Goal: Communication & Community: Answer question/provide support

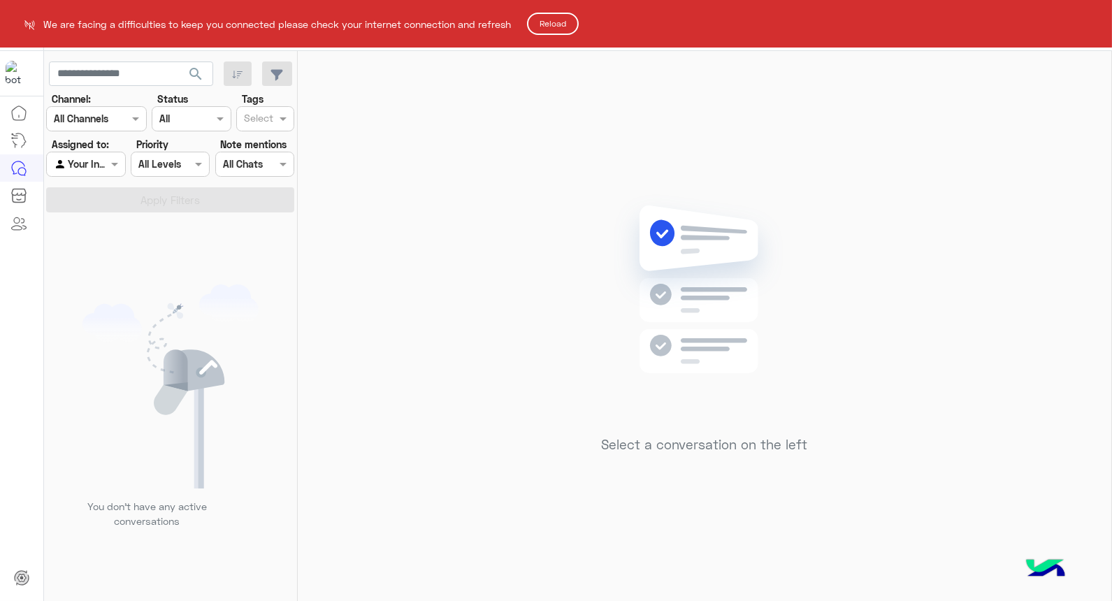
click at [563, 22] on button "Reload" at bounding box center [553, 24] width 52 height 22
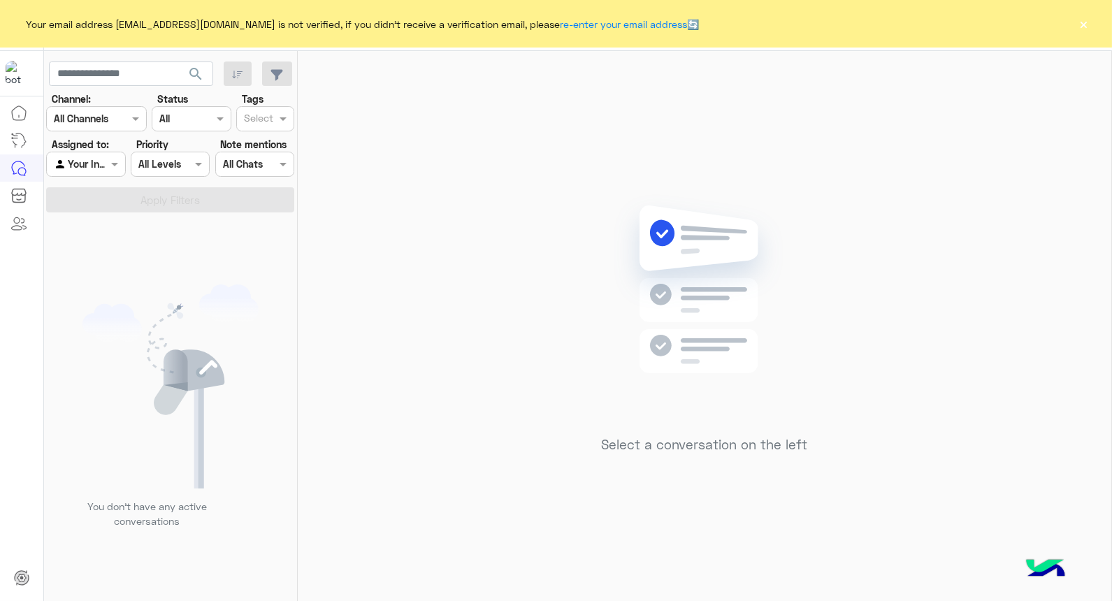
click at [1084, 21] on button "×" at bounding box center [1084, 24] width 14 height 14
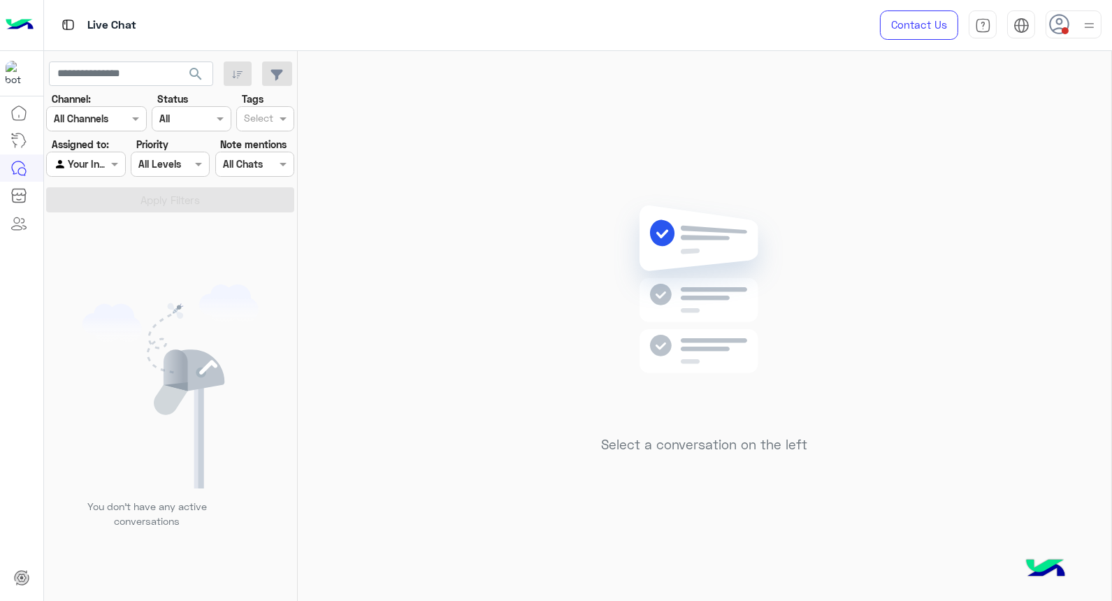
click at [1086, 25] on img at bounding box center [1088, 25] width 17 height 17
click at [80, 169] on input "text" at bounding box center [70, 164] width 32 height 15
click at [94, 186] on b "Unassigned" at bounding box center [93, 192] width 53 height 12
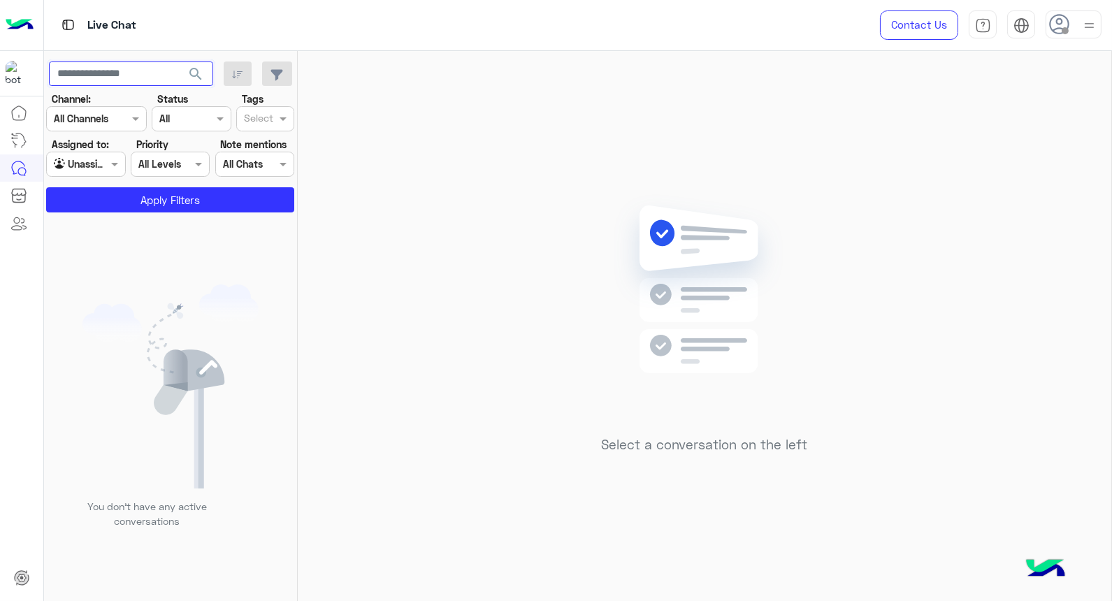
paste input "**********"
type input "**********"
click at [194, 66] on span "search" at bounding box center [195, 74] width 17 height 17
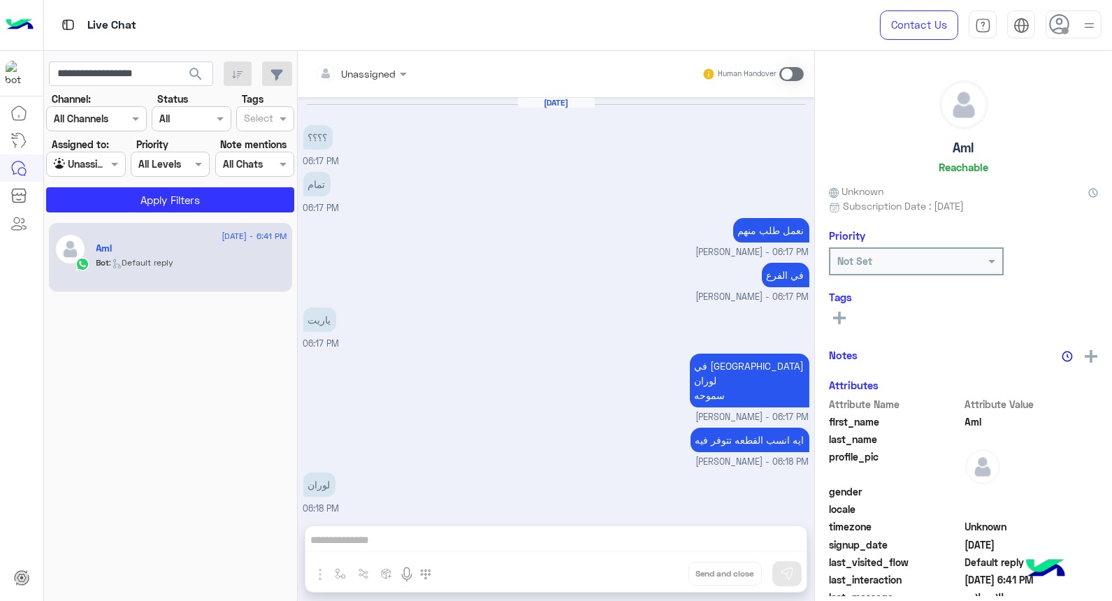
scroll to position [869, 0]
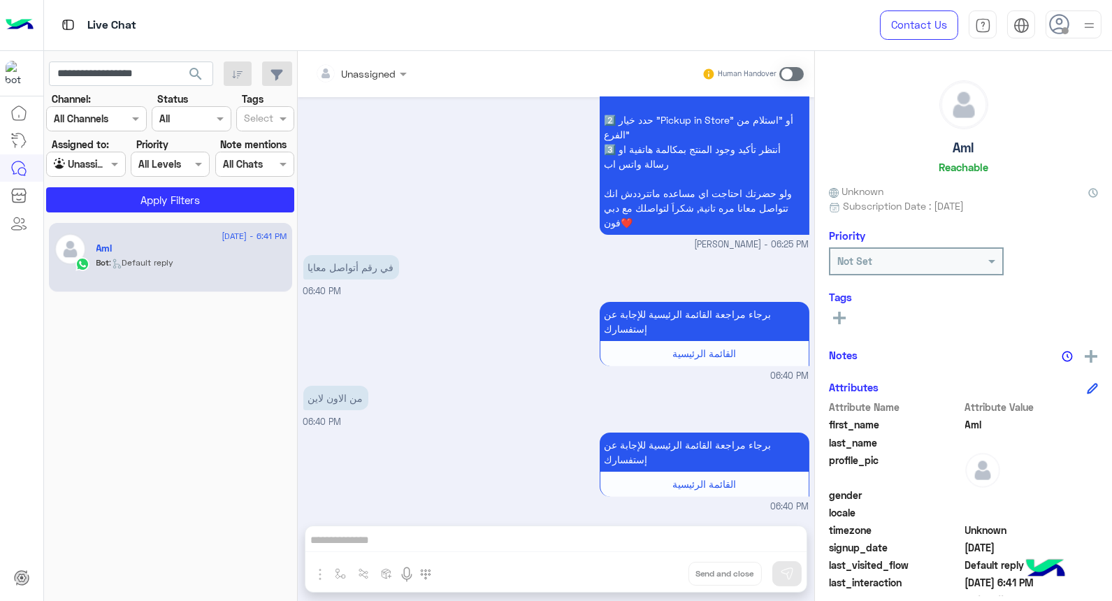
click at [799, 72] on span at bounding box center [791, 74] width 24 height 14
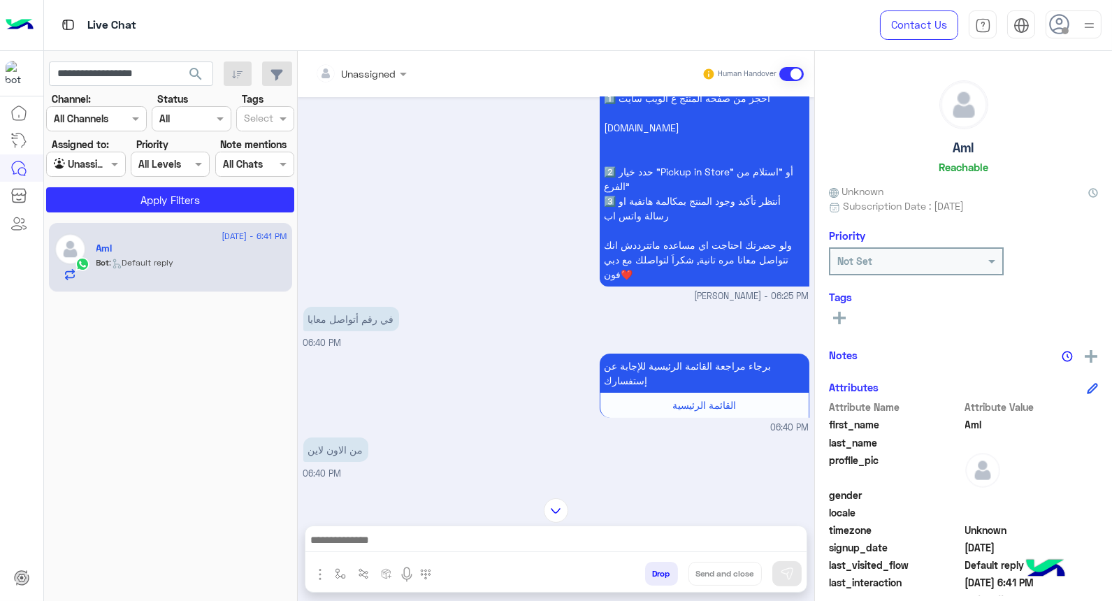
scroll to position [895, 0]
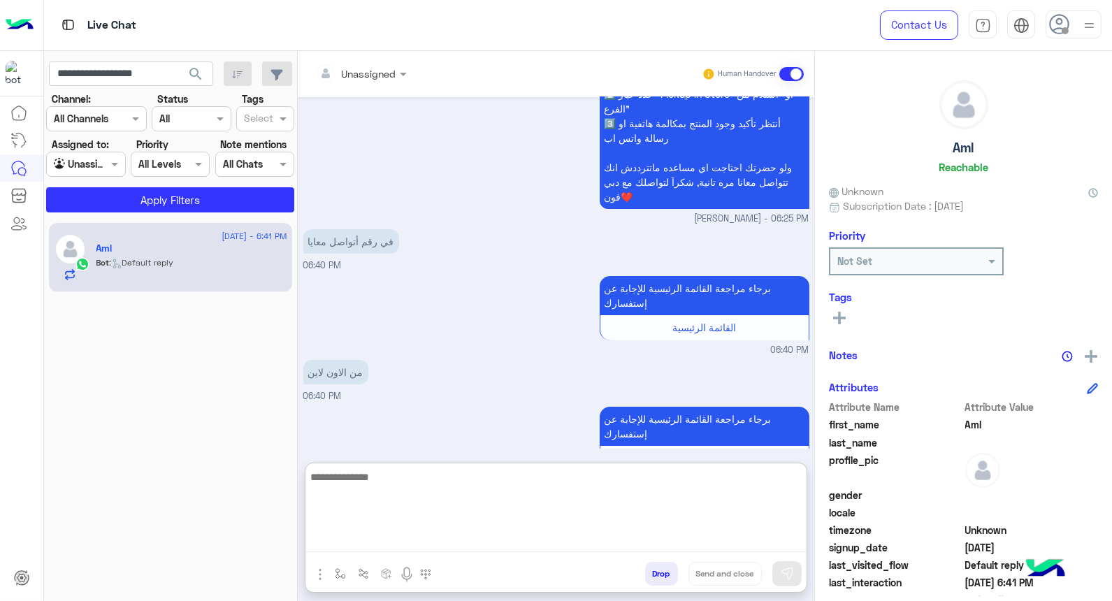
click at [452, 532] on textarea at bounding box center [555, 510] width 501 height 84
type textarea "**********"
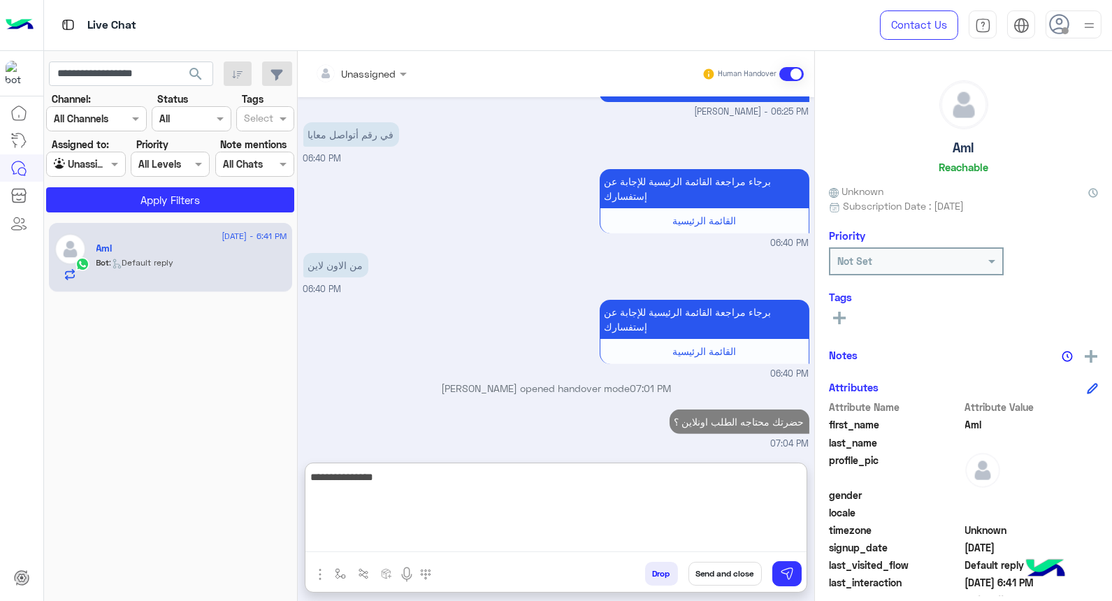
scroll to position [1028, 0]
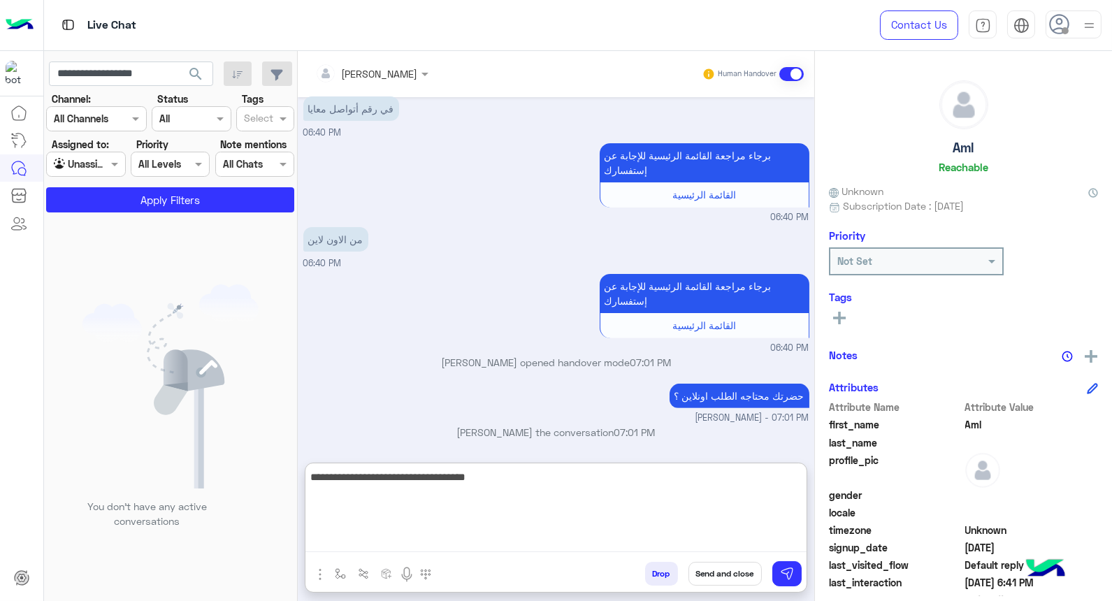
type textarea "**********"
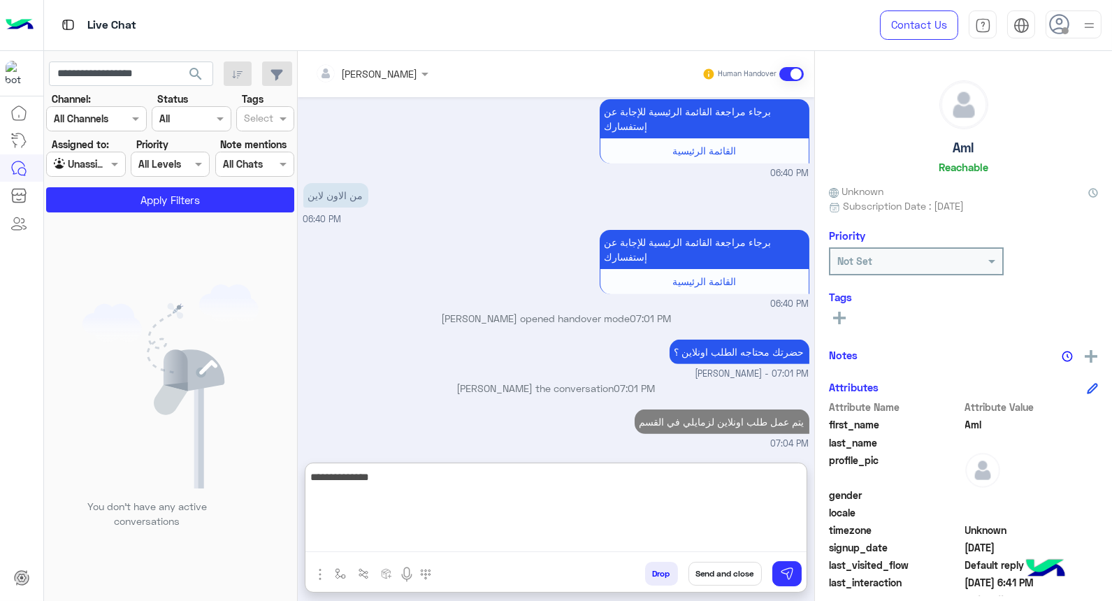
type textarea "**********"
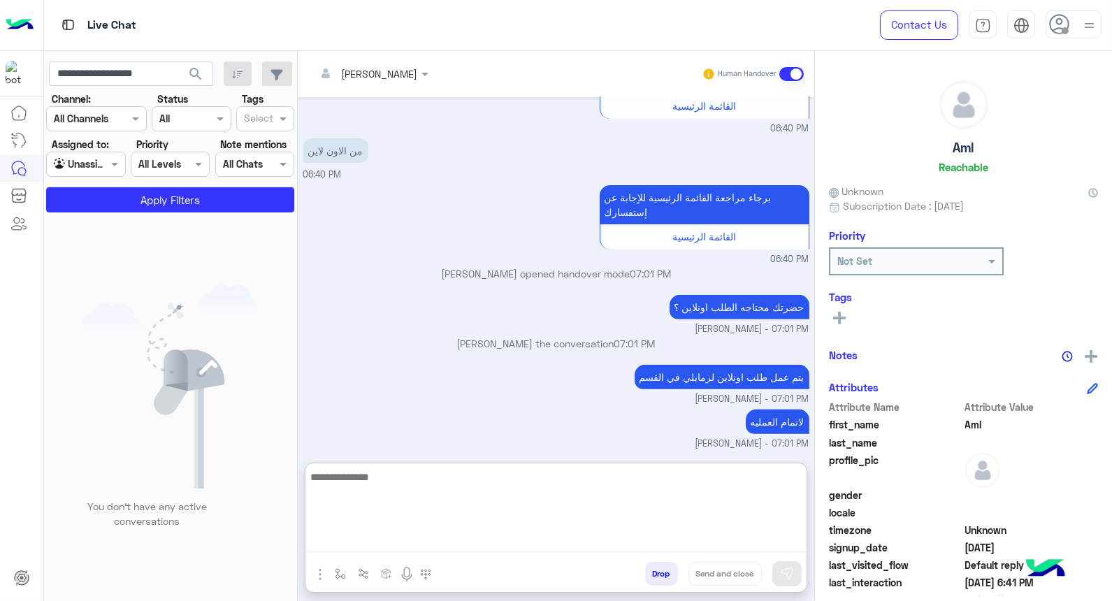
scroll to position [806, 0]
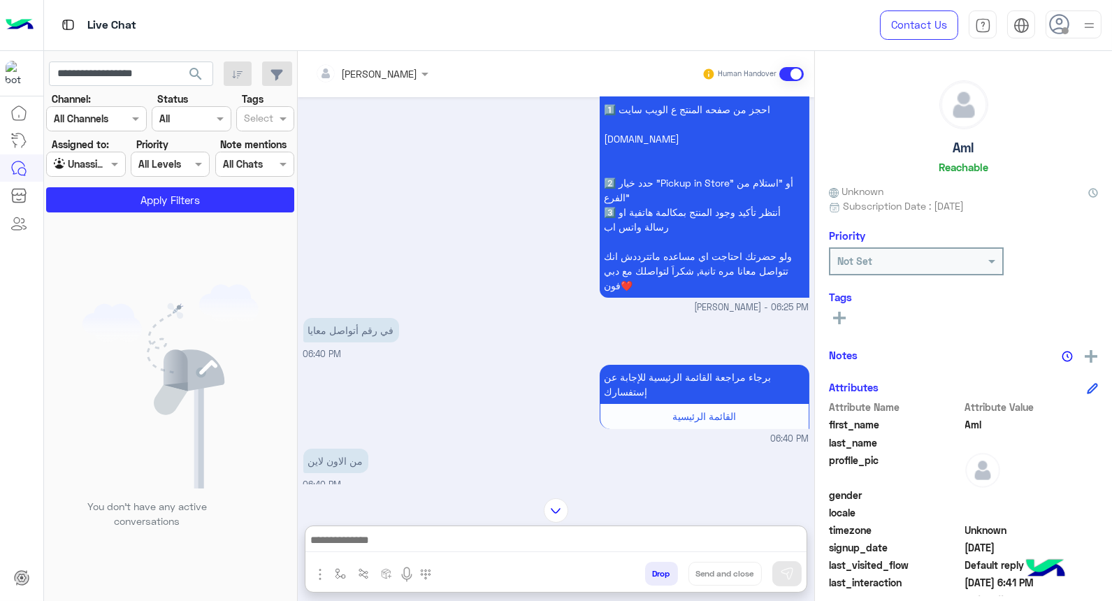
click at [1090, 23] on img at bounding box center [1088, 25] width 17 height 17
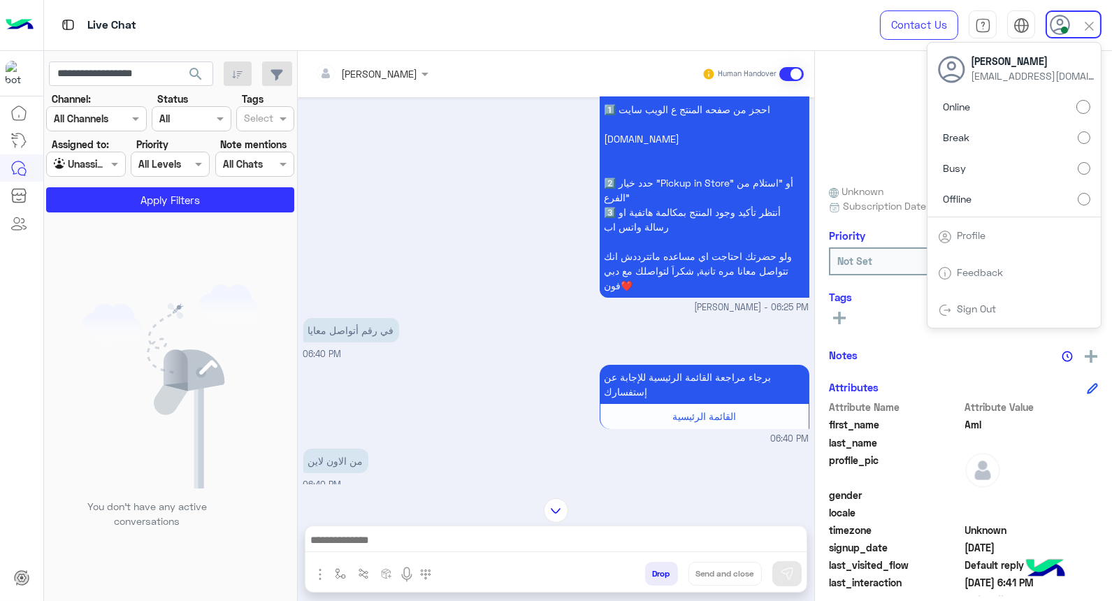
click at [416, 364] on div "برجاء مراجعة القائمة الرئيسية للإجابة عن إستفسارك القائمة الرئيسية 06:40 PM" at bounding box center [556, 403] width 506 height 85
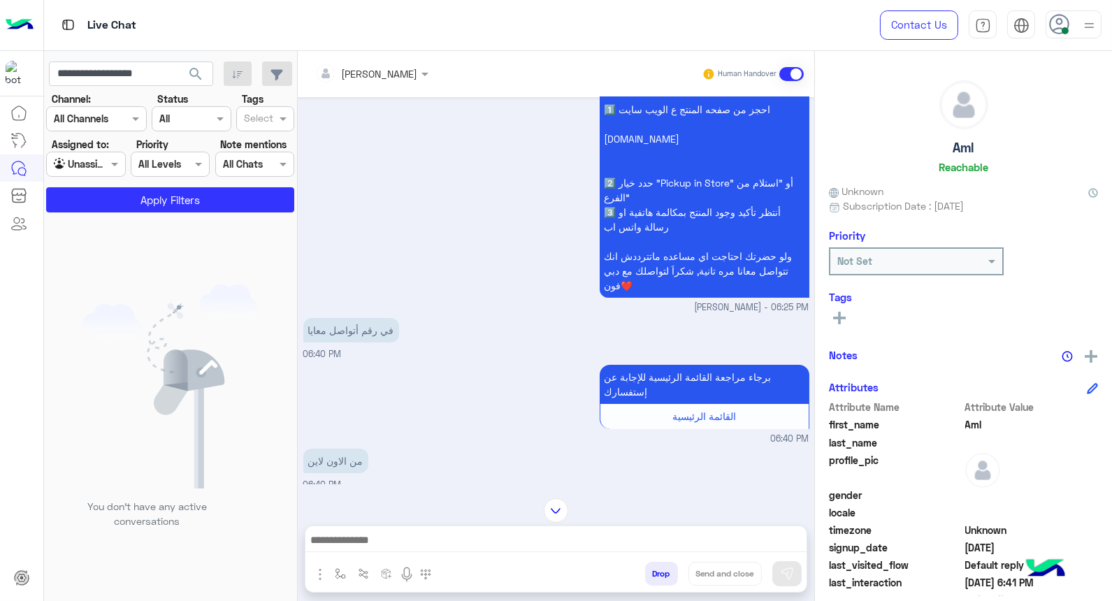
click at [1081, 25] on img at bounding box center [1088, 25] width 17 height 17
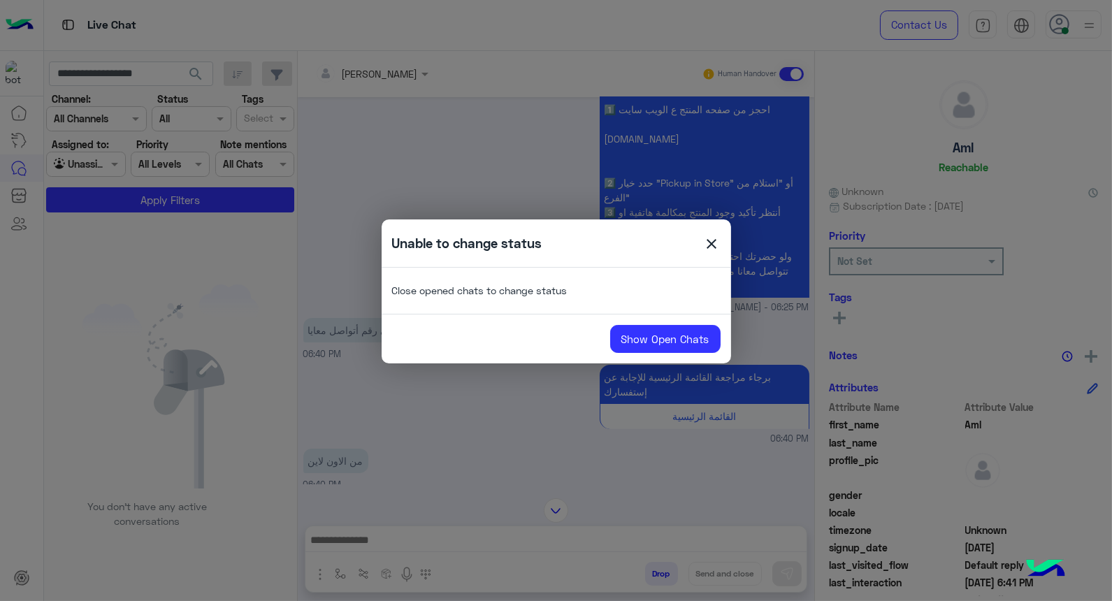
click at [711, 241] on span "close" at bounding box center [712, 246] width 17 height 21
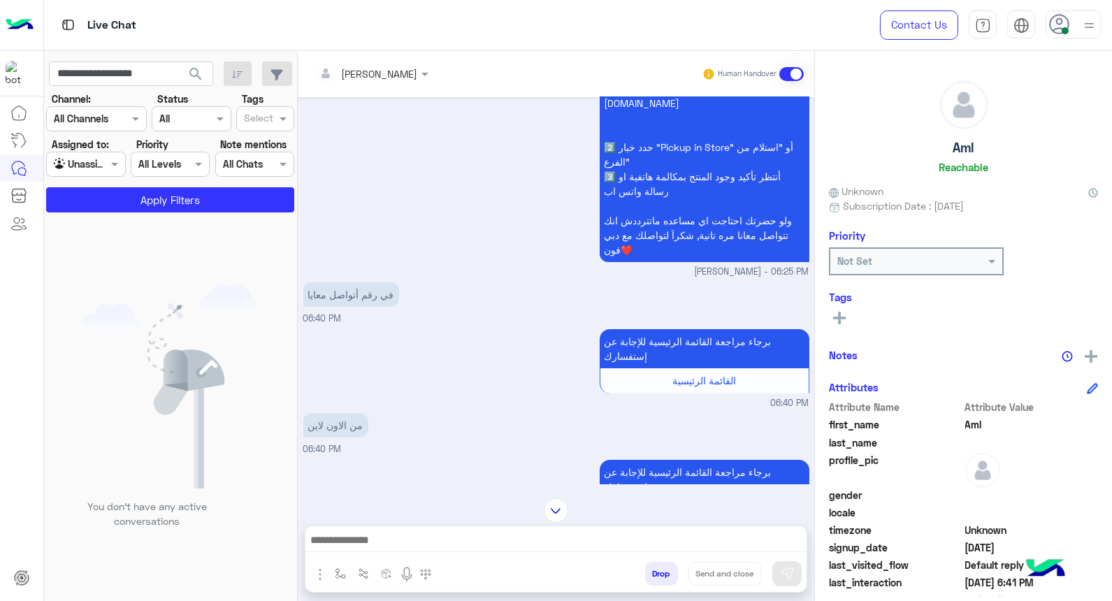
scroll to position [1054, 0]
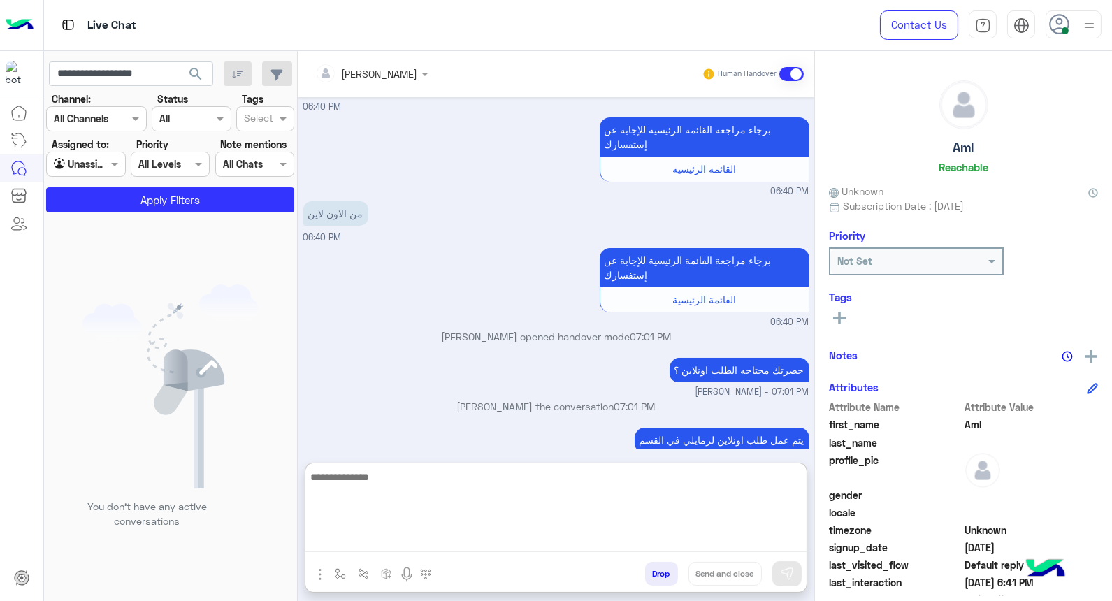
paste textarea "**********"
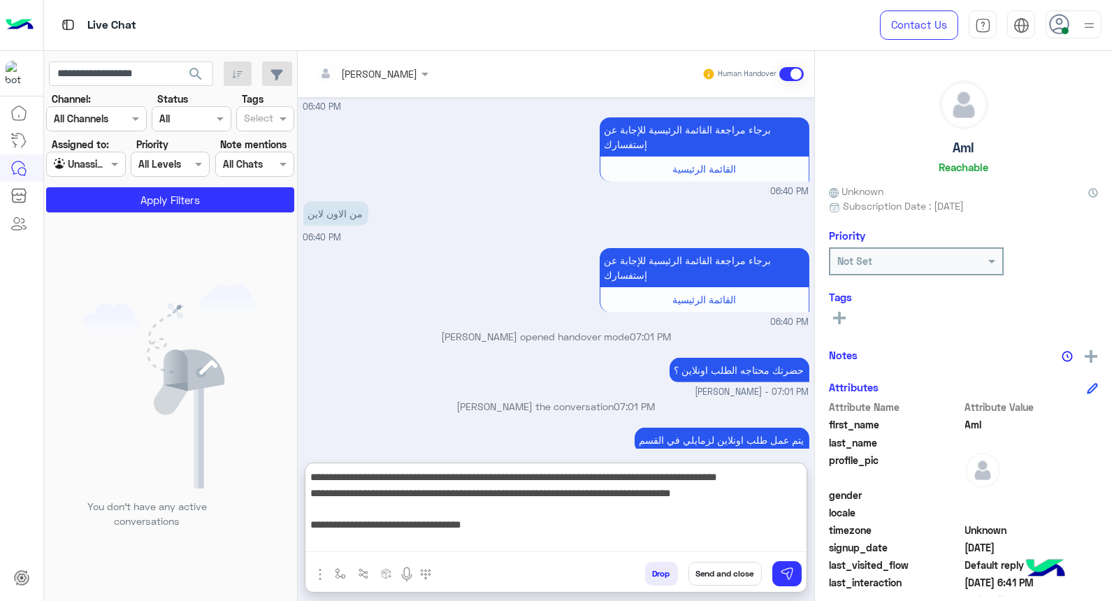
scroll to position [106, 0]
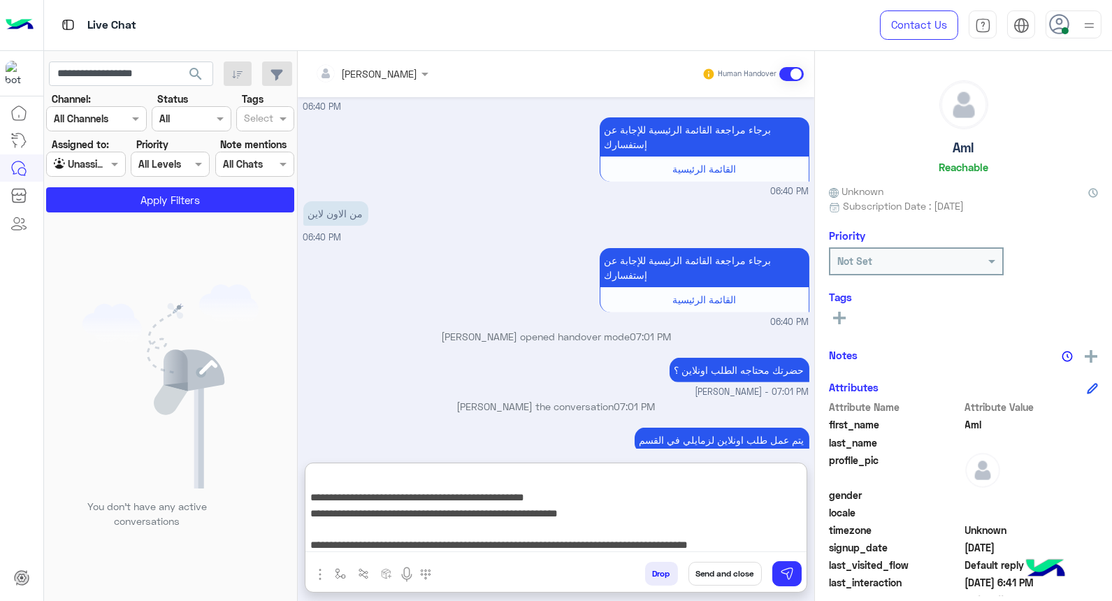
type textarea "**********"
click at [739, 582] on button "Send and close" at bounding box center [724, 574] width 73 height 24
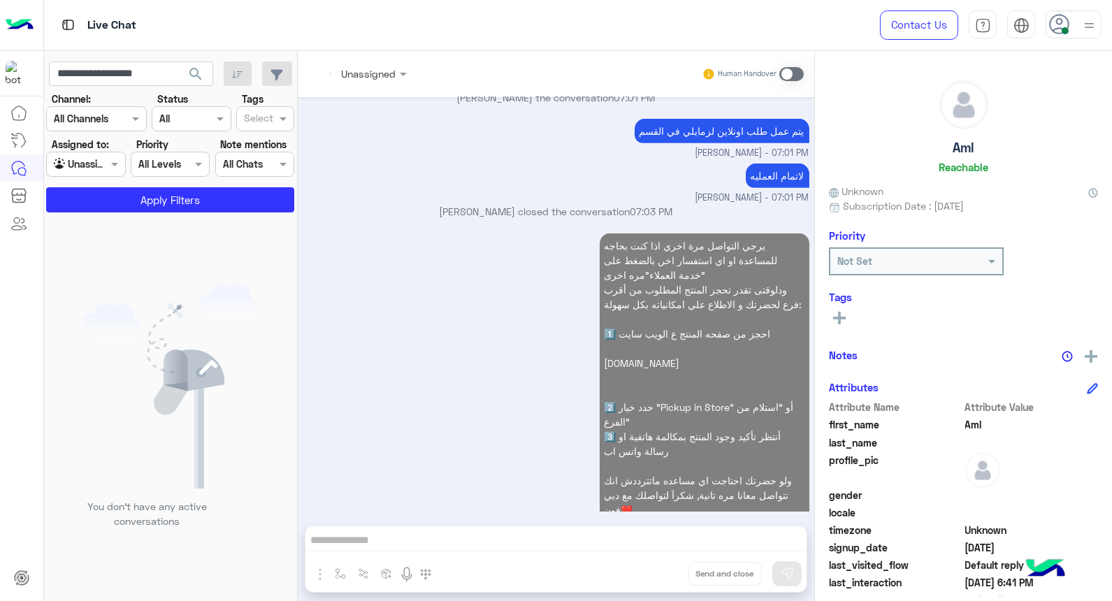
scroll to position [1388, 0]
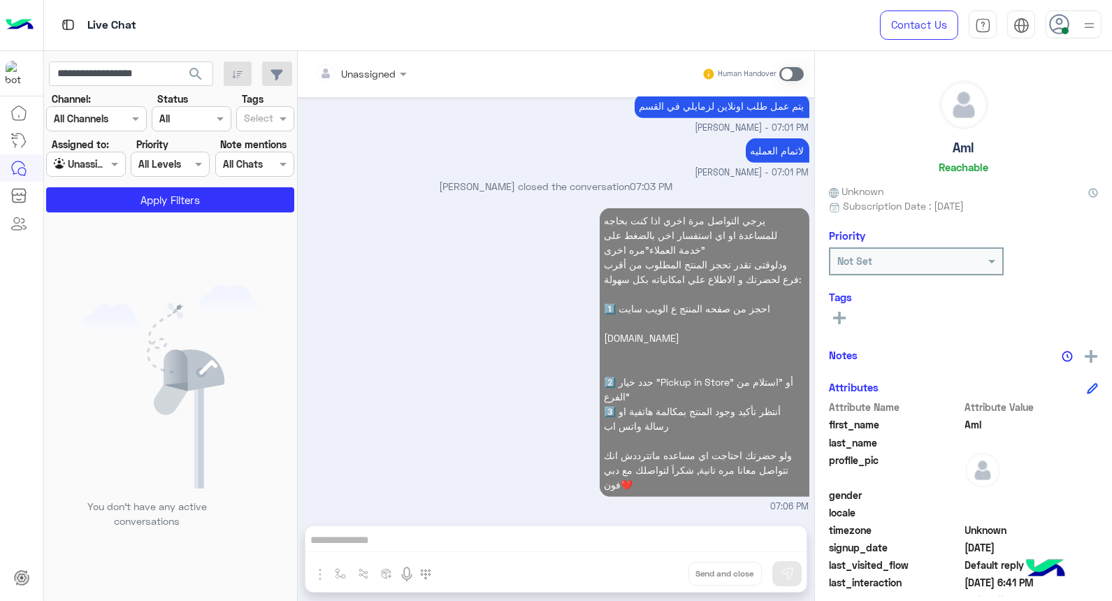
click at [103, 168] on div at bounding box center [86, 164] width 78 height 16
click at [94, 222] on b "Your Inbox" at bounding box center [91, 219] width 49 height 12
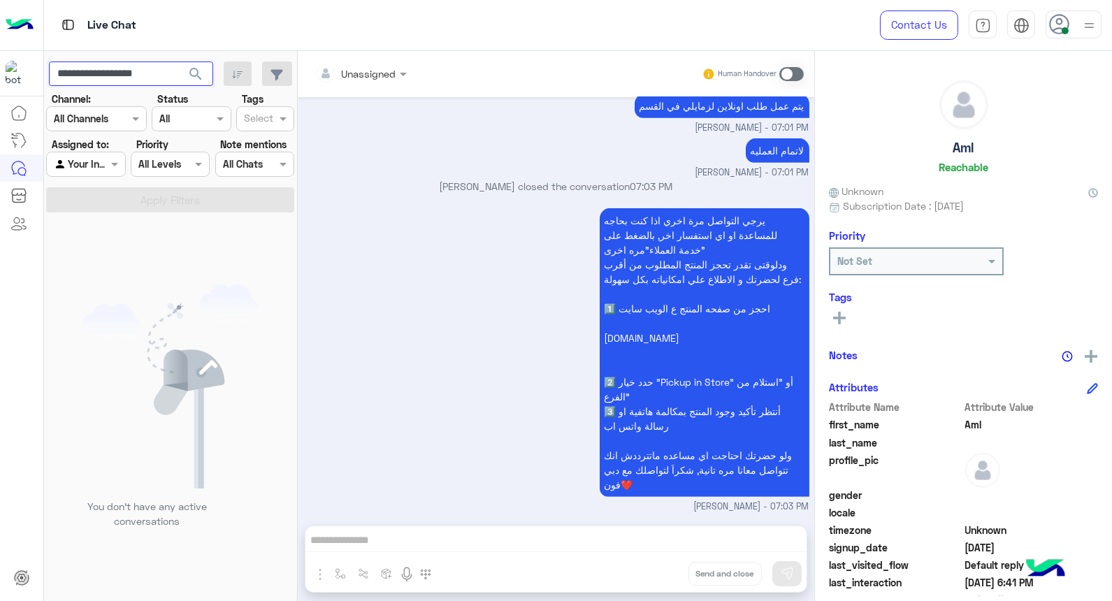
click at [103, 68] on input "**********" at bounding box center [131, 73] width 164 height 25
click at [201, 73] on span "search" at bounding box center [195, 74] width 17 height 17
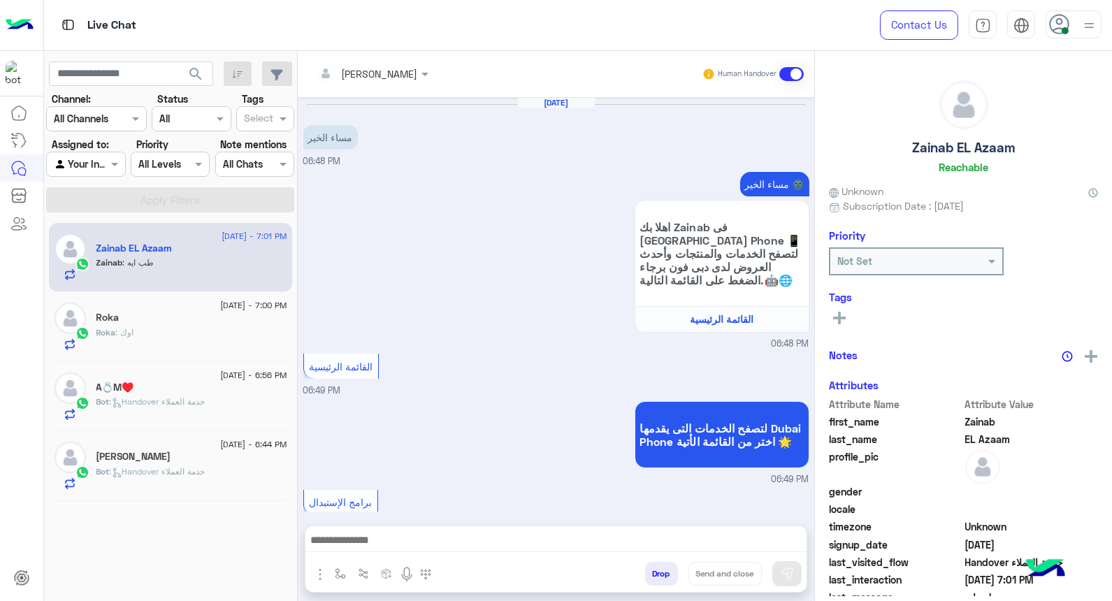
scroll to position [744, 0]
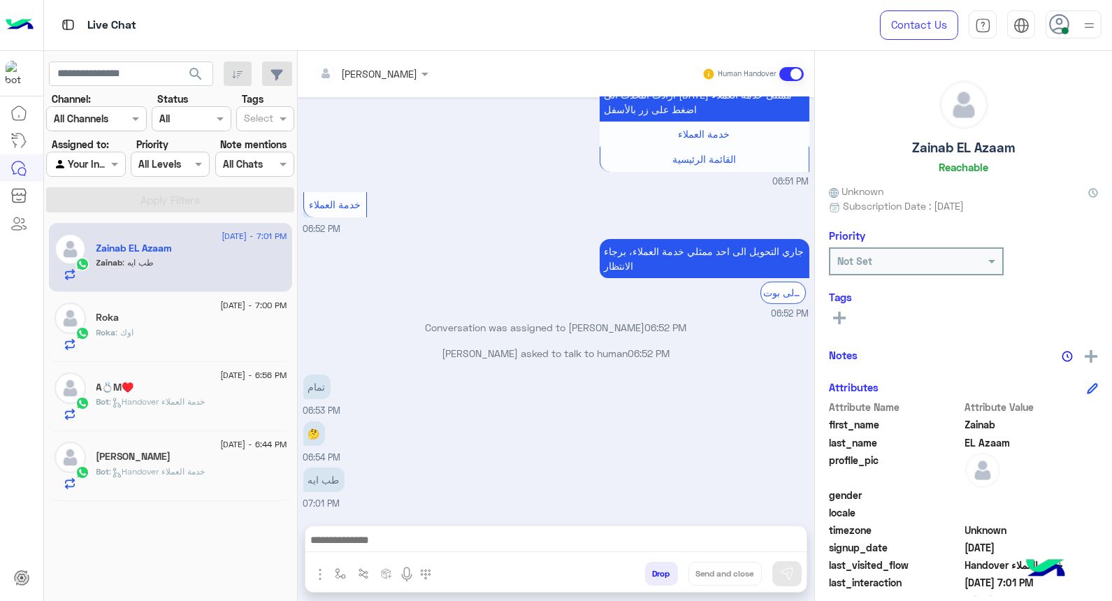
click at [147, 332] on div "Roka : اوك" at bounding box center [191, 338] width 191 height 24
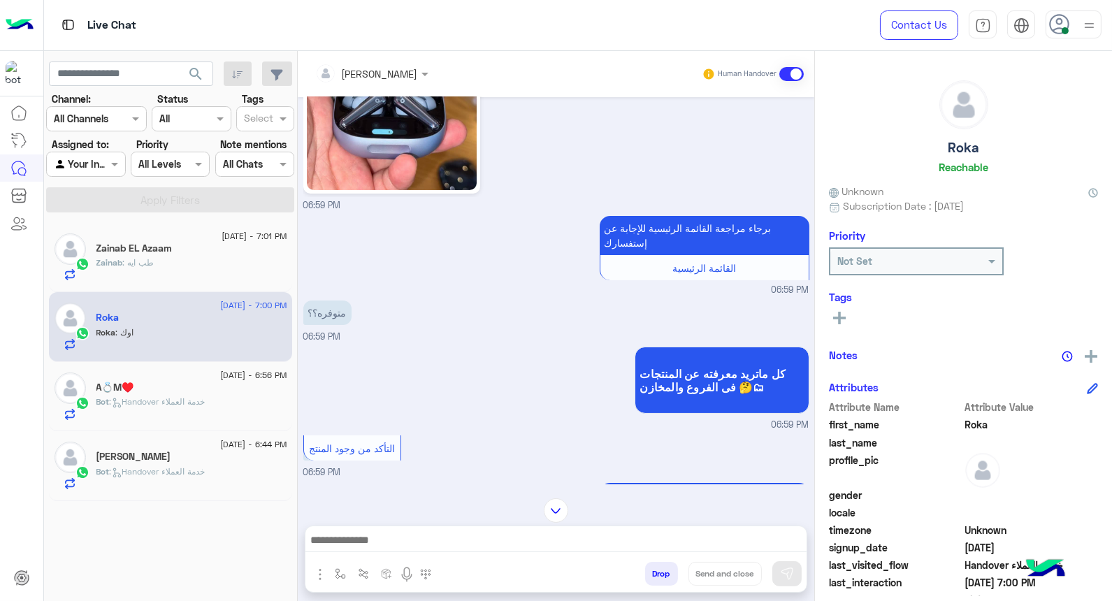
scroll to position [194, 0]
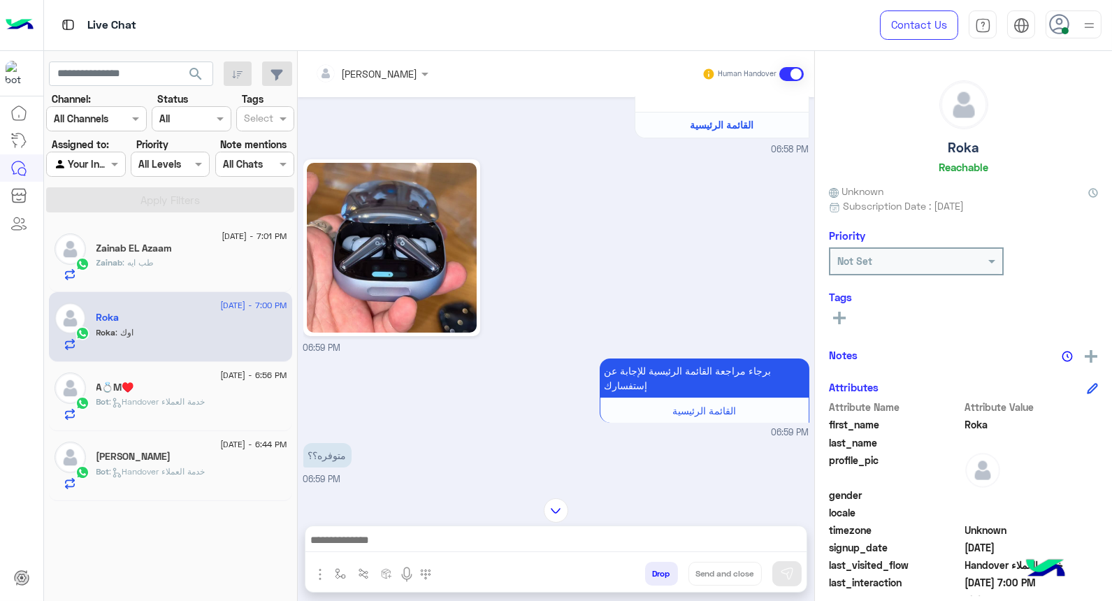
click at [164, 407] on p "Bot : Handover خدمة العملاء" at bounding box center [150, 402] width 109 height 13
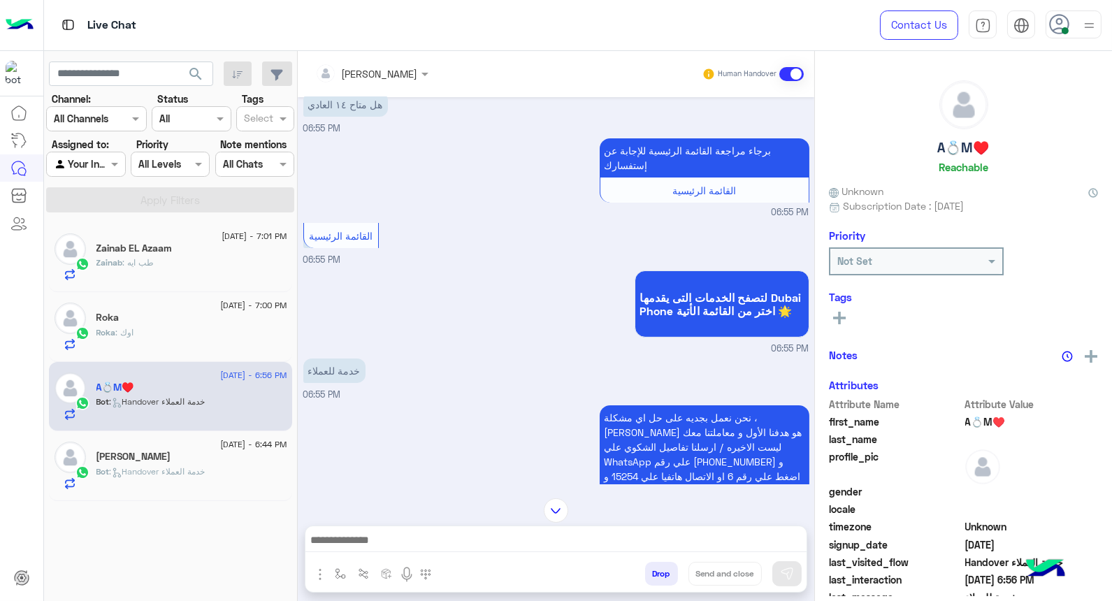
scroll to position [795, 0]
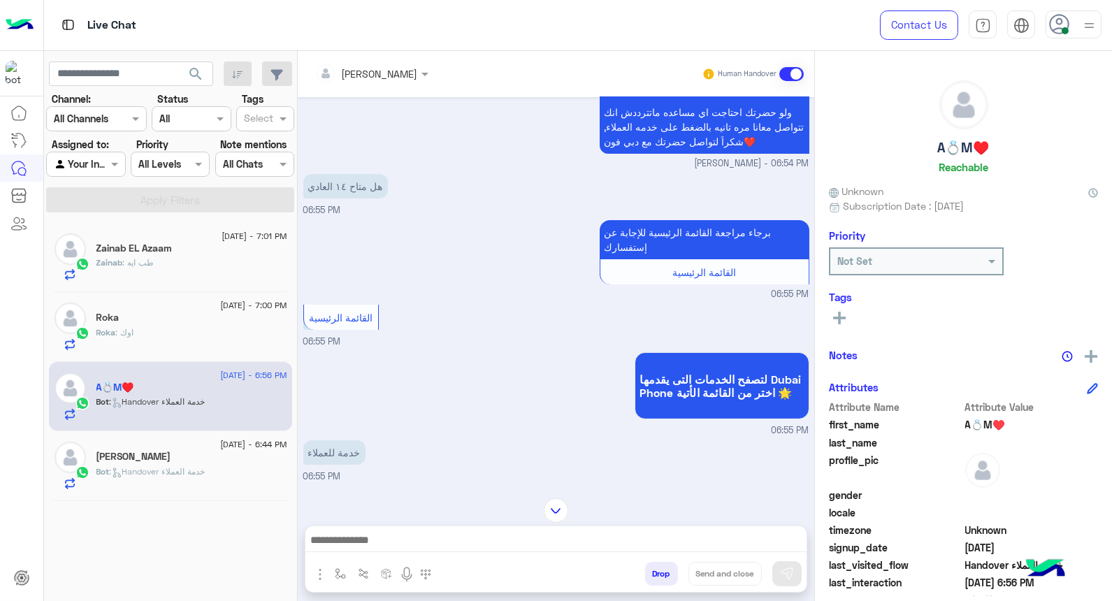
click at [1086, 15] on div at bounding box center [1088, 24] width 17 height 27
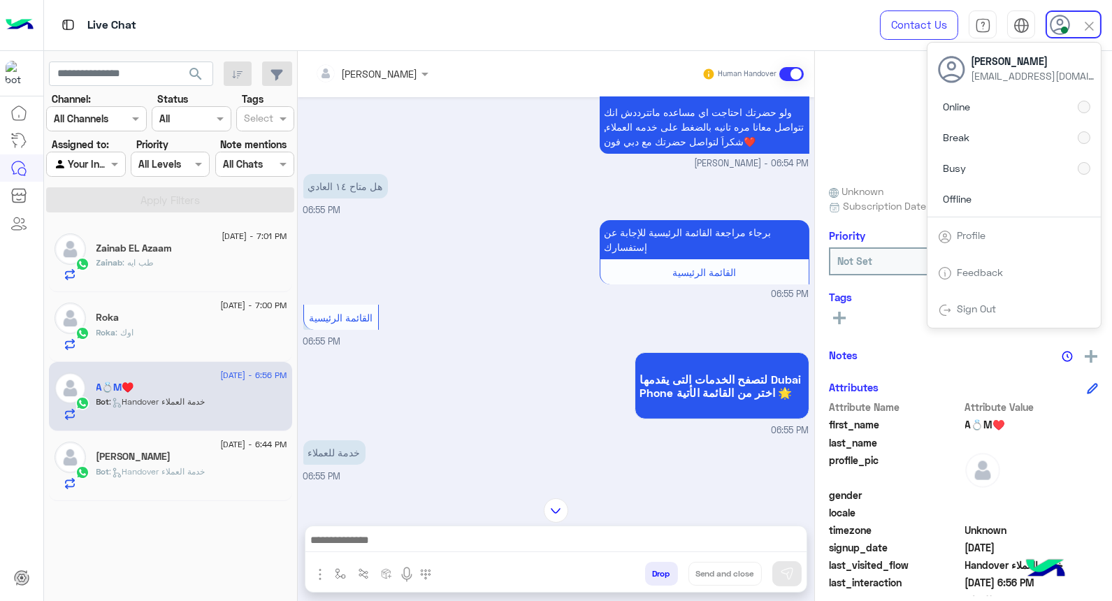
scroll to position [1261, 0]
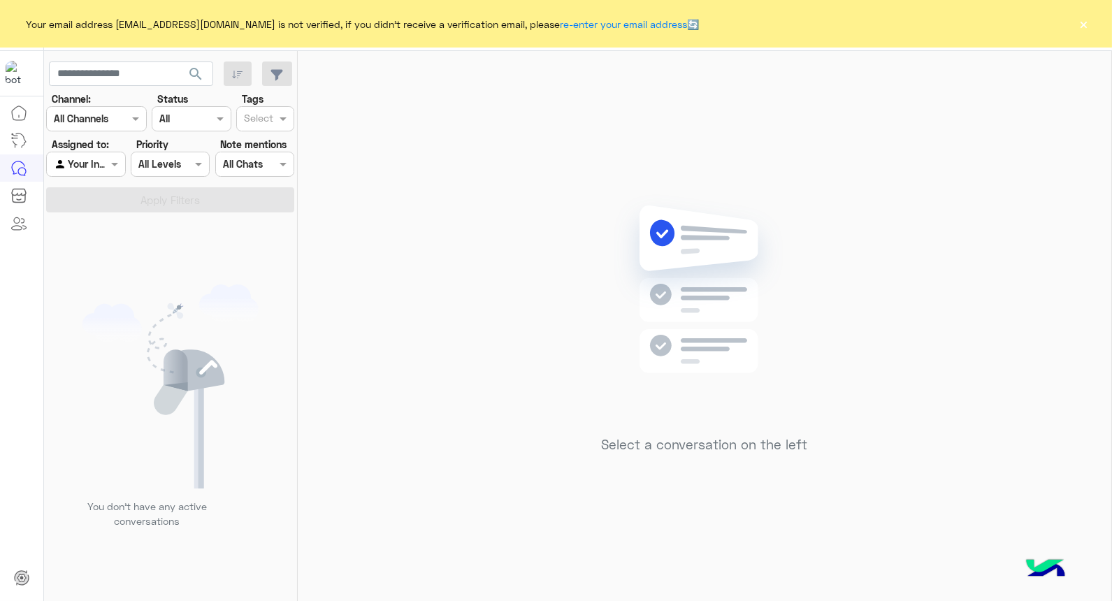
click at [1080, 26] on button "×" at bounding box center [1084, 24] width 14 height 14
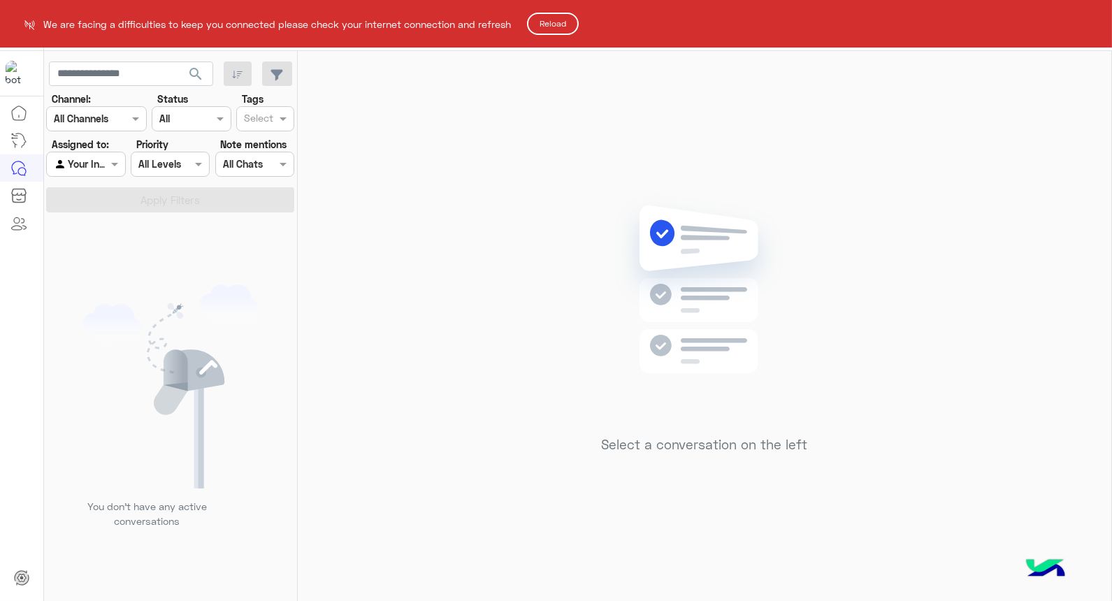
drag, startPoint x: 557, startPoint y: 27, endPoint x: 549, endPoint y: 31, distance: 9.1
click at [557, 27] on button "Reload" at bounding box center [553, 24] width 52 height 22
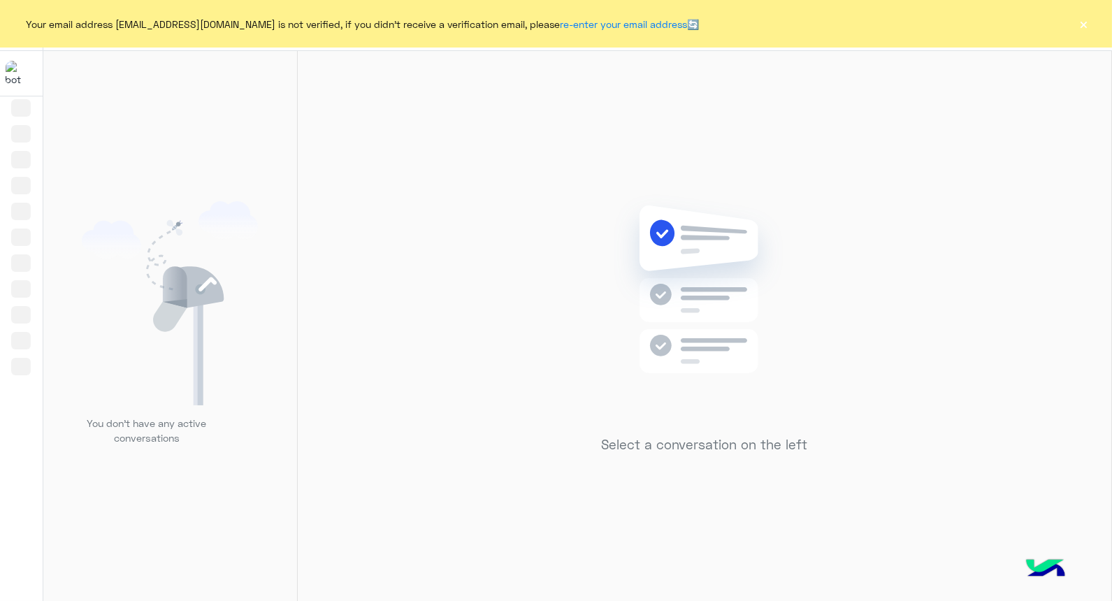
click at [1087, 23] on button "×" at bounding box center [1084, 24] width 14 height 14
